Goal: Task Accomplishment & Management: Manage account settings

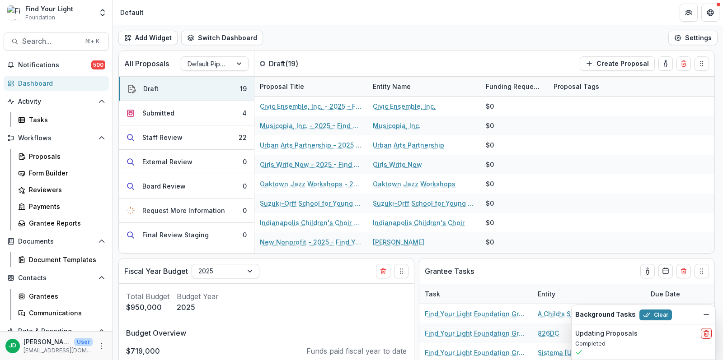
click at [61, 147] on div "Workflows Proposals Form Builder Reviewers Payments Grantee Reports" at bounding box center [56, 181] width 112 height 100
click at [53, 154] on div "Proposals" at bounding box center [65, 156] width 73 height 9
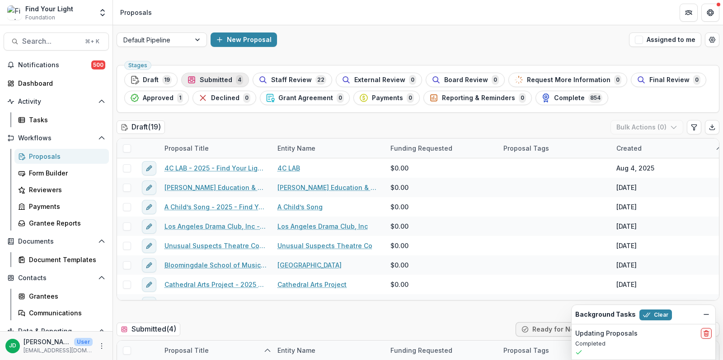
click at [216, 79] on span "Submitted" at bounding box center [216, 80] width 33 height 8
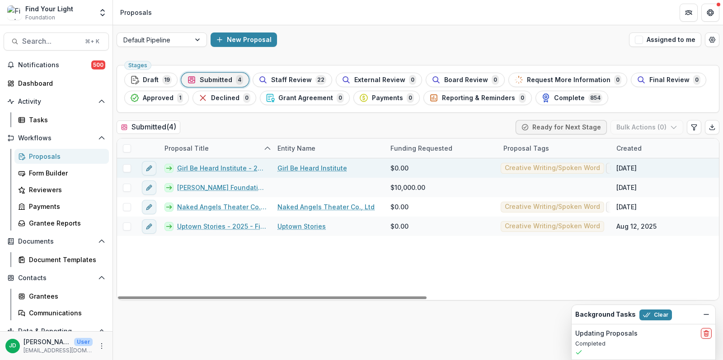
click at [129, 165] on span at bounding box center [127, 168] width 8 height 8
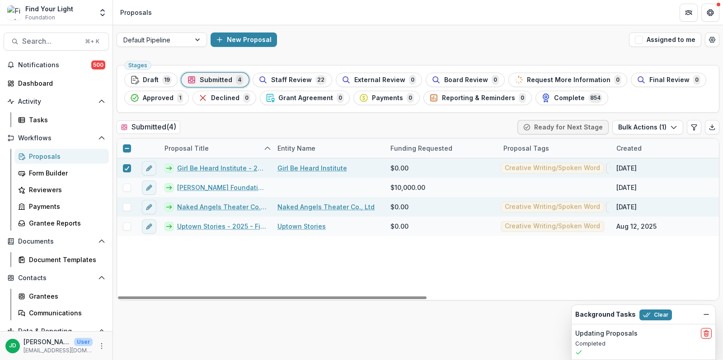
click at [128, 203] on span at bounding box center [127, 207] width 8 height 8
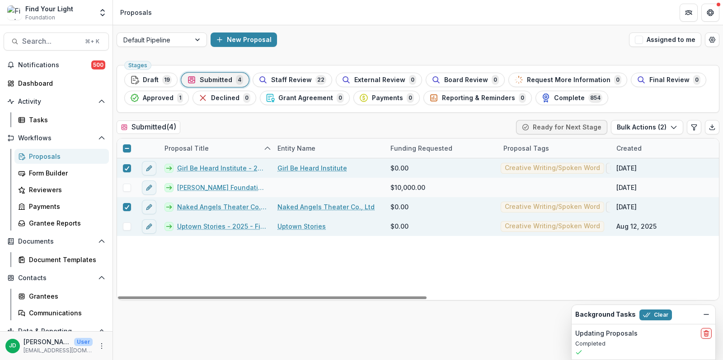
click at [125, 225] on span at bounding box center [127, 227] width 8 height 8
click at [640, 124] on button "Bulk Actions ( 3 )" at bounding box center [647, 127] width 72 height 14
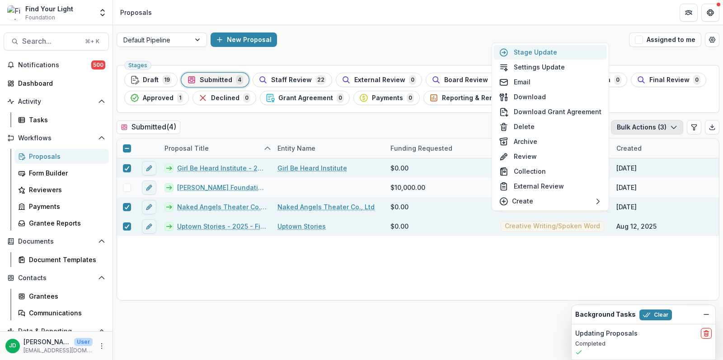
click at [530, 52] on button "Stage Update" at bounding box center [550, 52] width 113 height 15
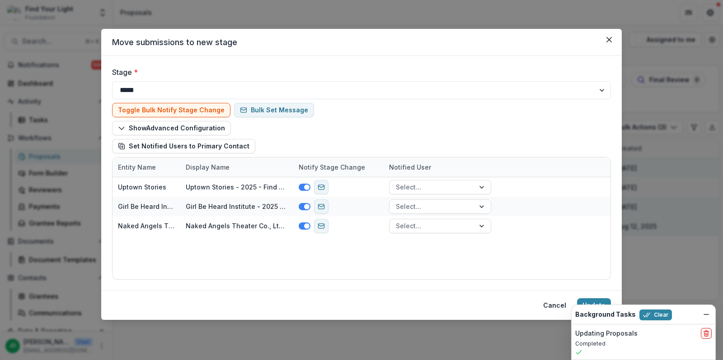
click at [179, 90] on div at bounding box center [105, 86] width 172 height 12
click at [182, 84] on div at bounding box center [105, 86] width 172 height 12
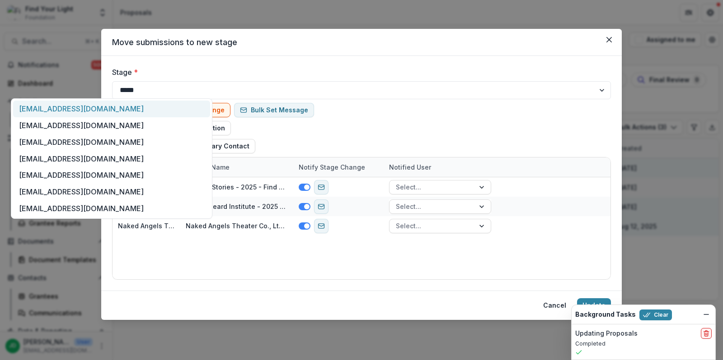
click at [185, 91] on div at bounding box center [105, 86] width 172 height 12
click at [186, 91] on div at bounding box center [105, 86] width 172 height 12
click at [546, 98] on select "**********" at bounding box center [361, 90] width 499 height 18
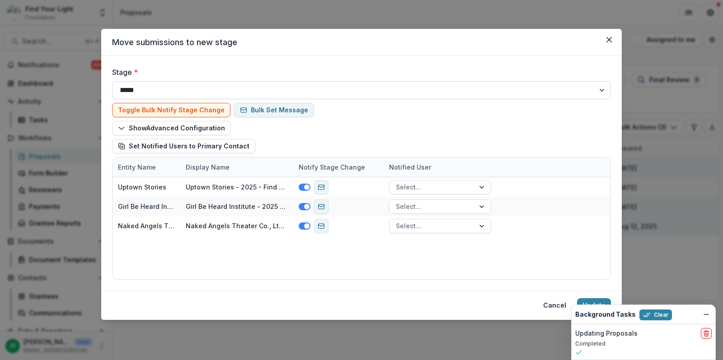
select select "**********"
click at [112, 81] on select "**********" at bounding box center [361, 90] width 499 height 18
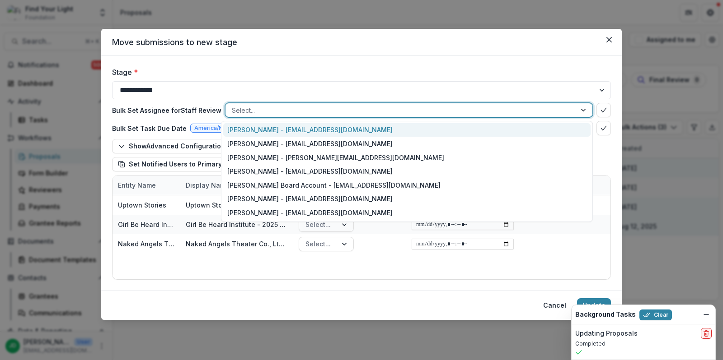
click at [489, 109] on div at bounding box center [401, 110] width 338 height 11
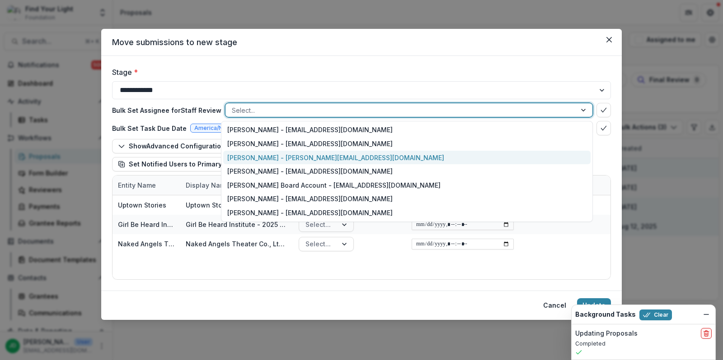
click at [377, 161] on div "[PERSON_NAME] - [PERSON_NAME][EMAIL_ADDRESS][DOMAIN_NAME]" at bounding box center [406, 158] width 367 height 14
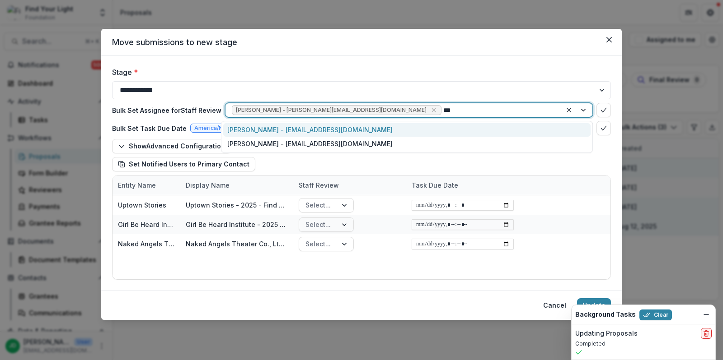
type input "****"
click at [295, 128] on div "[PERSON_NAME] - [EMAIL_ADDRESS][DOMAIN_NAME]" at bounding box center [406, 130] width 367 height 14
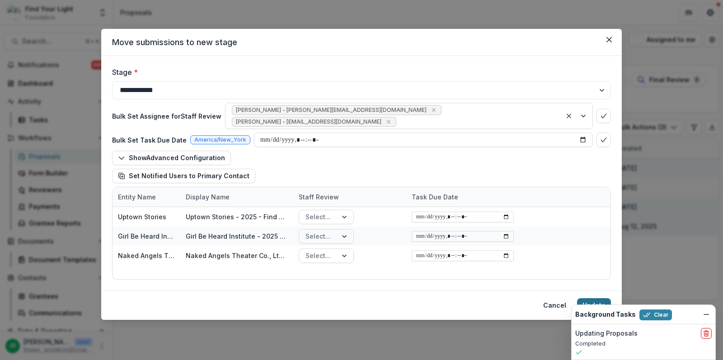
click at [584, 300] on button "Update" at bounding box center [594, 305] width 34 height 14
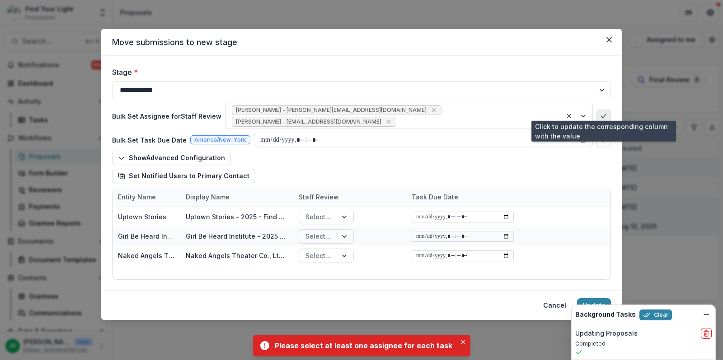
click at [606, 109] on button "bulk-confirm-option" at bounding box center [603, 116] width 14 height 14
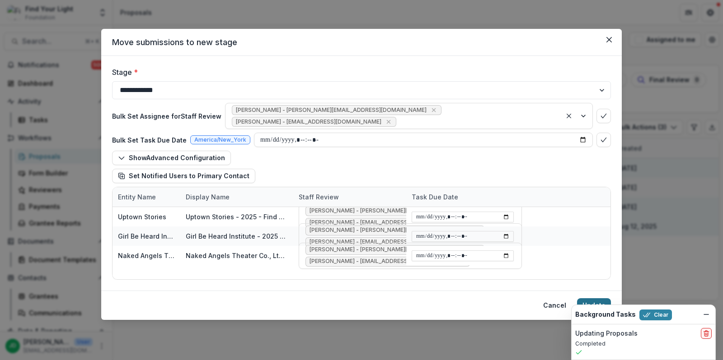
click at [601, 300] on button "Update" at bounding box center [594, 305] width 34 height 14
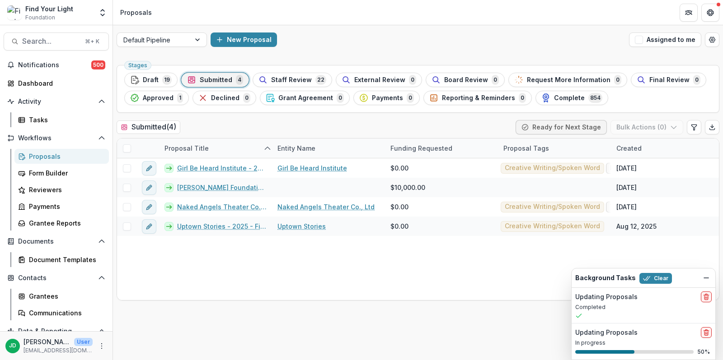
click at [649, 312] on div "Updating Proposals Completed" at bounding box center [643, 305] width 144 height 35
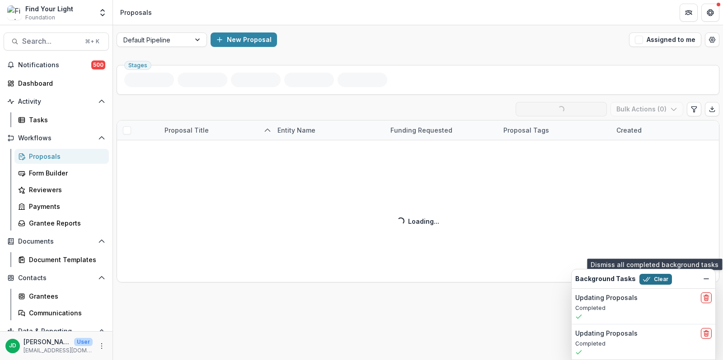
click at [651, 277] on button "Clear" at bounding box center [655, 279] width 33 height 11
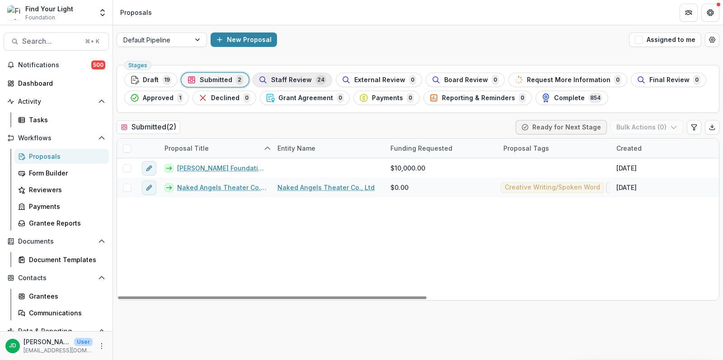
click at [302, 81] on span "Staff Review" at bounding box center [291, 80] width 41 height 8
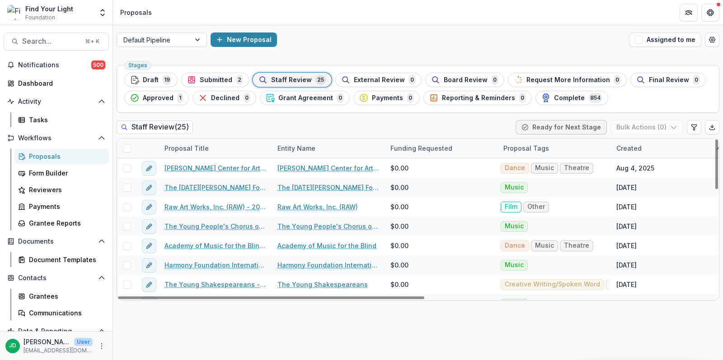
click at [634, 147] on div "Created" at bounding box center [629, 148] width 36 height 9
click at [638, 186] on span "Sort Ascending" at bounding box center [652, 187] width 48 height 8
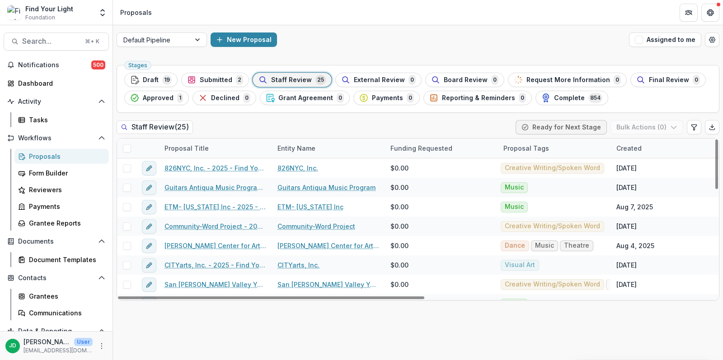
click at [603, 144] on div "Proposal Tags" at bounding box center [554, 148] width 113 height 19
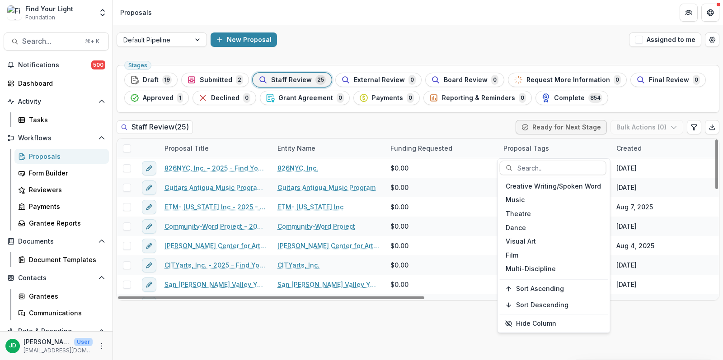
click at [575, 147] on div "Proposal Tags" at bounding box center [554, 148] width 113 height 19
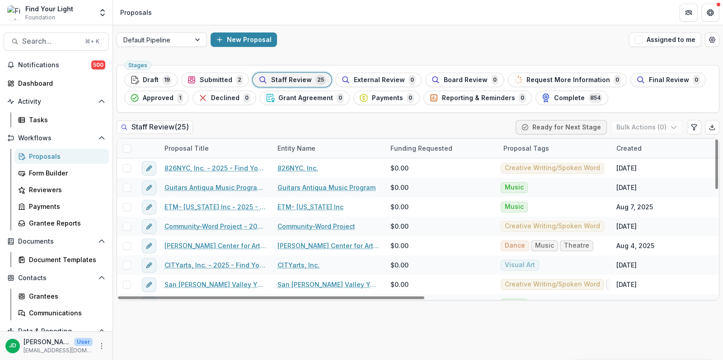
click at [638, 149] on div "Created" at bounding box center [629, 148] width 36 height 9
click at [638, 187] on span "Sort Ascending" at bounding box center [652, 187] width 48 height 8
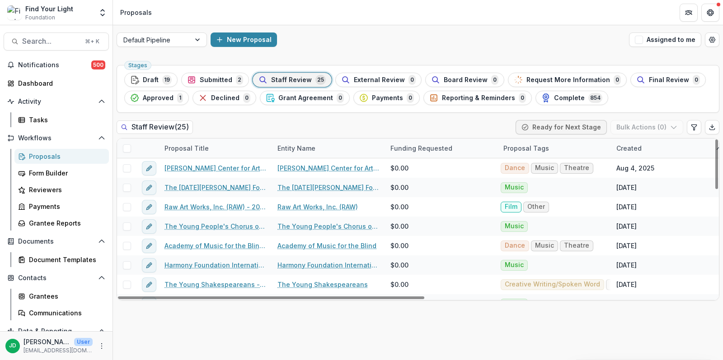
click at [581, 147] on div "Proposal Tags" at bounding box center [554, 148] width 113 height 19
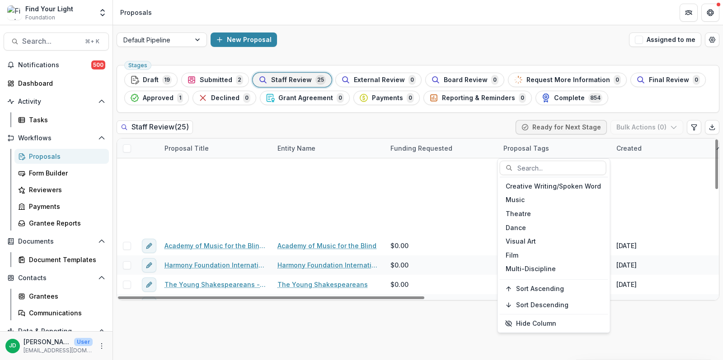
scroll to position [343, 0]
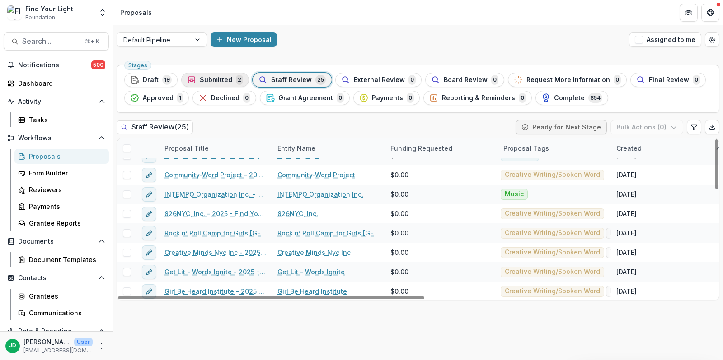
click at [229, 78] on div "Submitted 2" at bounding box center [215, 80] width 56 height 10
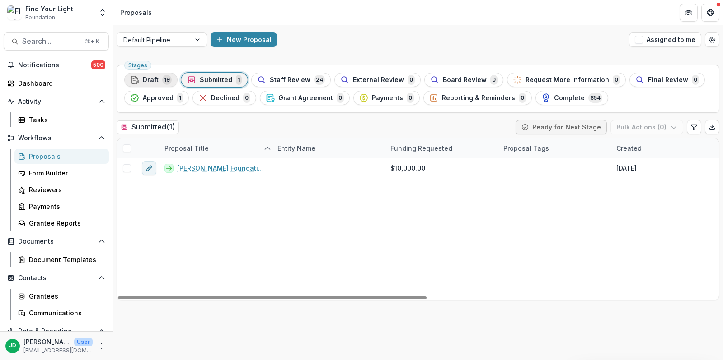
click at [148, 77] on span "Draft" at bounding box center [151, 80] width 16 height 8
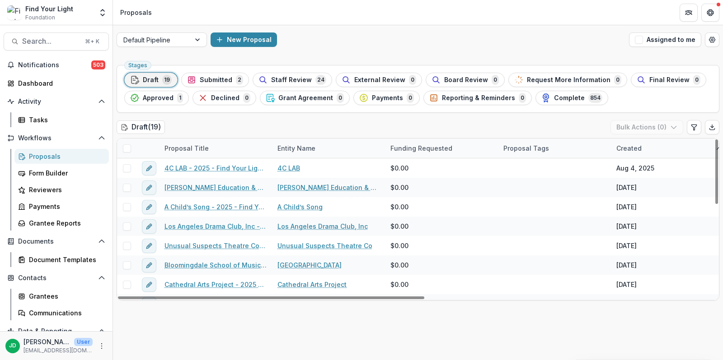
click at [623, 141] on div "Created" at bounding box center [667, 148] width 113 height 19
click at [637, 184] on span "Sort Ascending" at bounding box center [652, 187] width 48 height 8
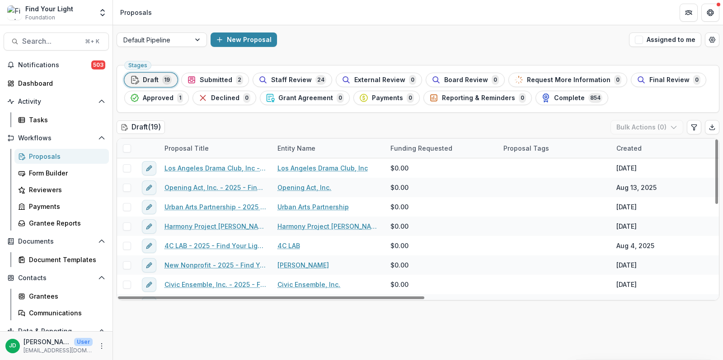
click at [585, 135] on div "Draft ( 19 ) Bulk Actions ( 0 )" at bounding box center [418, 129] width 602 height 18
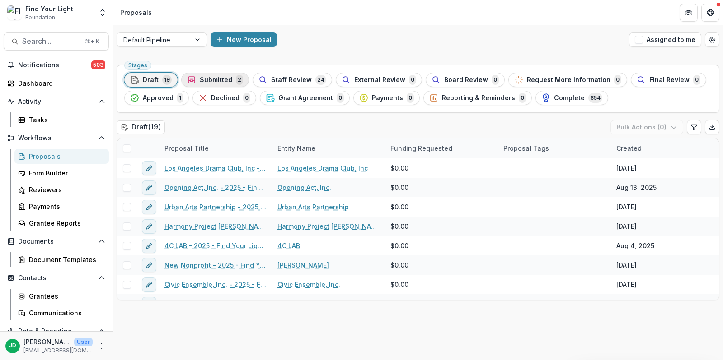
click at [224, 79] on span "Submitted" at bounding box center [216, 80] width 33 height 8
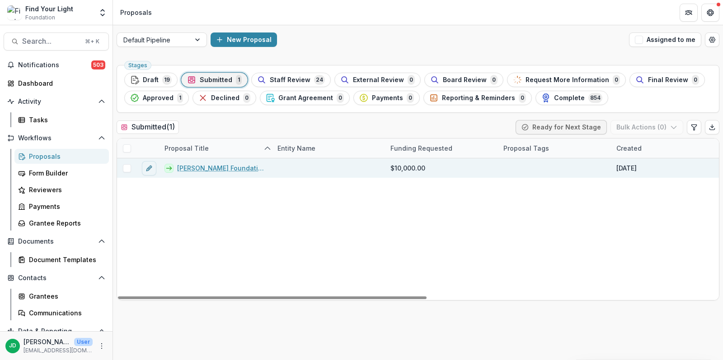
click at [203, 168] on link "[PERSON_NAME] Foundation - 2024 - FYL General Grant Application" at bounding box center [221, 167] width 89 height 9
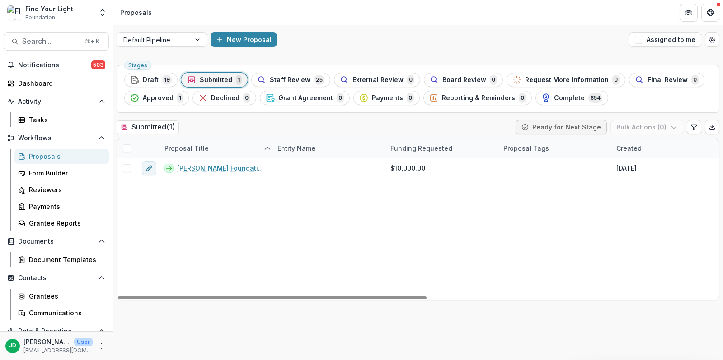
click at [224, 199] on div "[PERSON_NAME] Foundation - 2024 - FYL General Grant Application $10,000.00 [DAT…" at bounding box center [702, 230] width 1171 height 142
click at [155, 79] on span "Draft" at bounding box center [151, 80] width 16 height 8
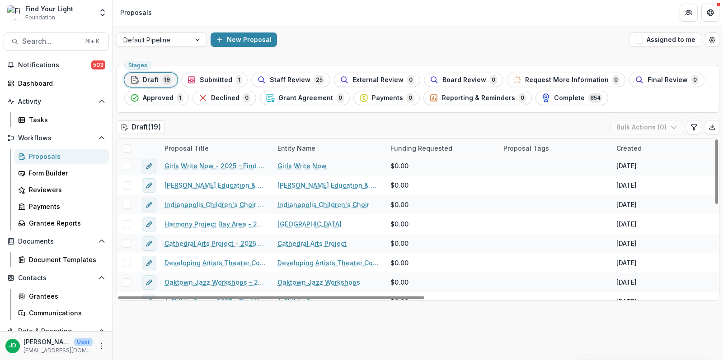
scroll to position [226, 0]
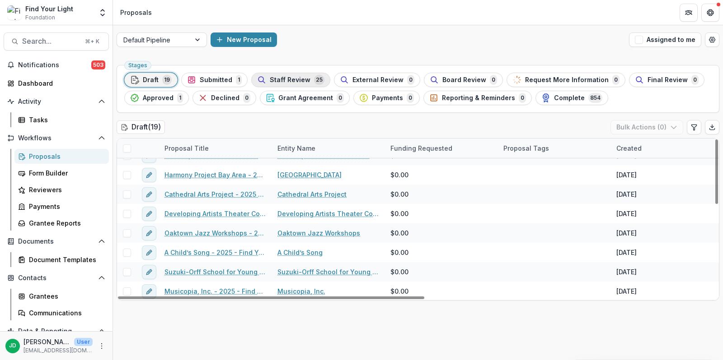
click at [307, 79] on div "Staff Review 25" at bounding box center [290, 80] width 67 height 10
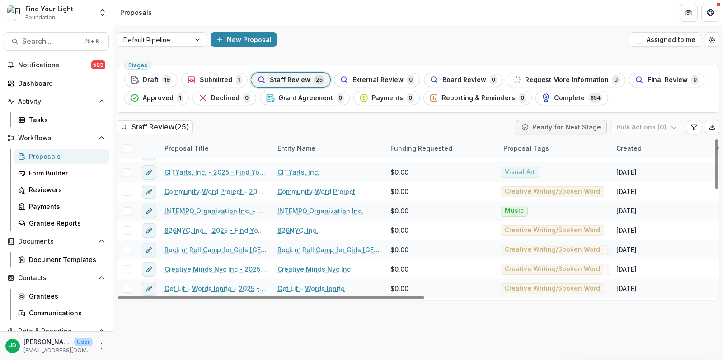
scroll to position [343, 0]
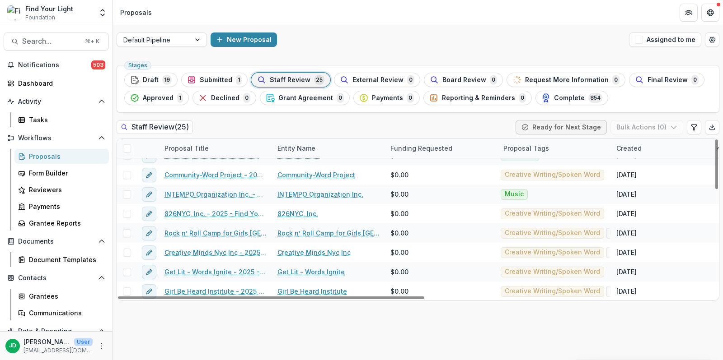
click at [207, 144] on div "Proposal Title" at bounding box center [186, 148] width 55 height 9
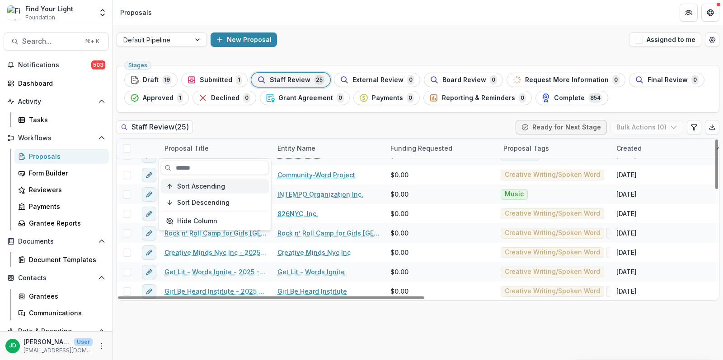
click at [204, 188] on span "Sort Ascending" at bounding box center [201, 187] width 48 height 8
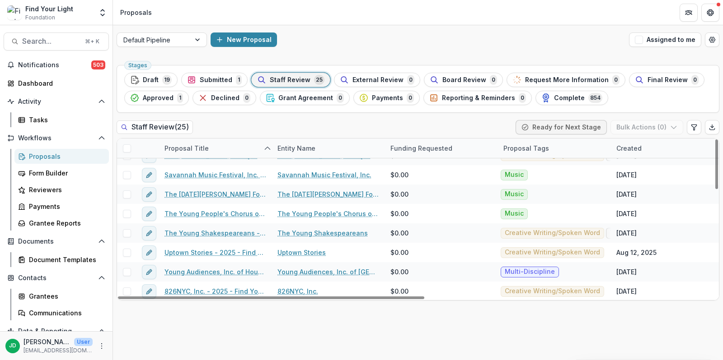
click at [342, 139] on div "Entity Name" at bounding box center [328, 148] width 113 height 19
